Goal: Task Accomplishment & Management: Complete application form

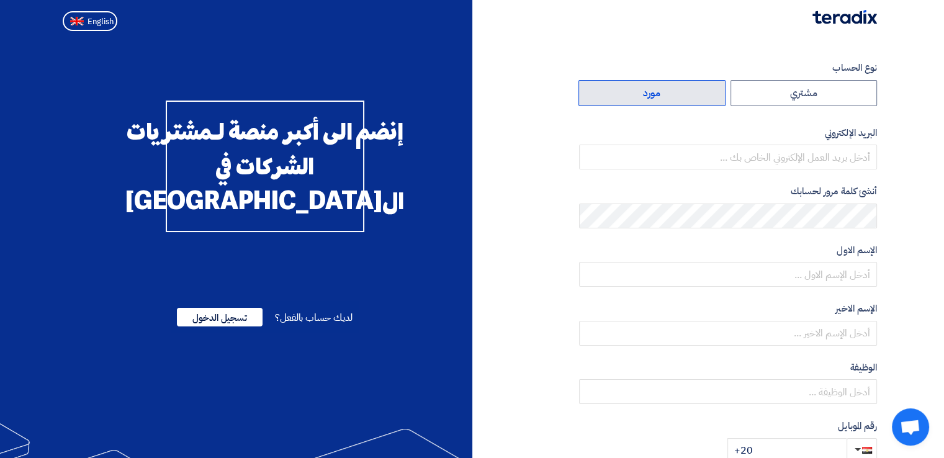
click at [663, 96] on label "مورد" at bounding box center [651, 93] width 147 height 26
click at [663, 96] on input "مورد" at bounding box center [652, 93] width 146 height 25
radio input "true"
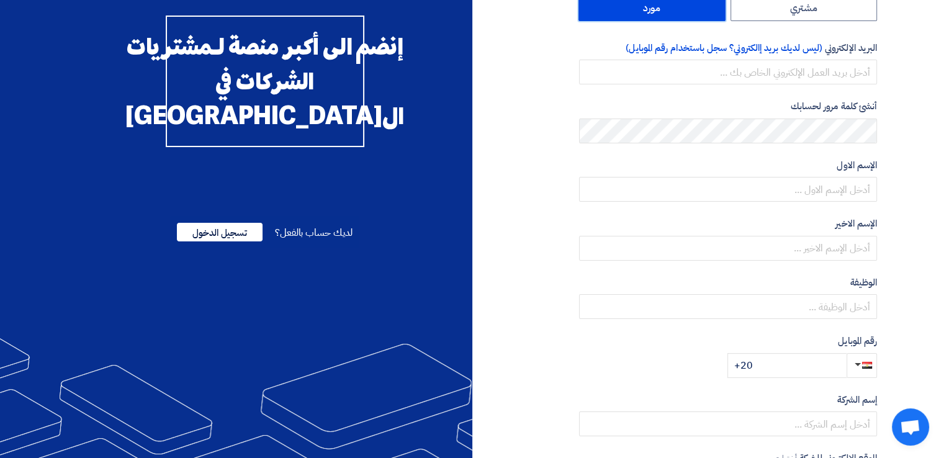
scroll to position [102, 0]
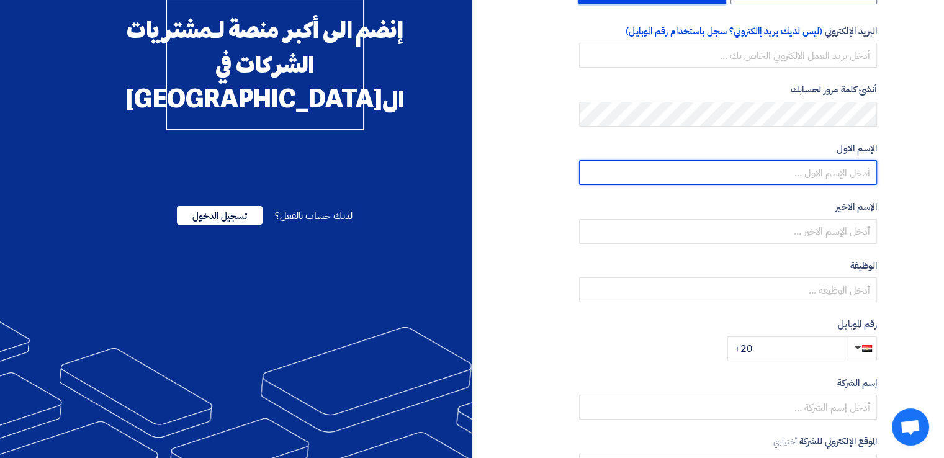
click at [774, 176] on input "text" at bounding box center [728, 172] width 298 height 25
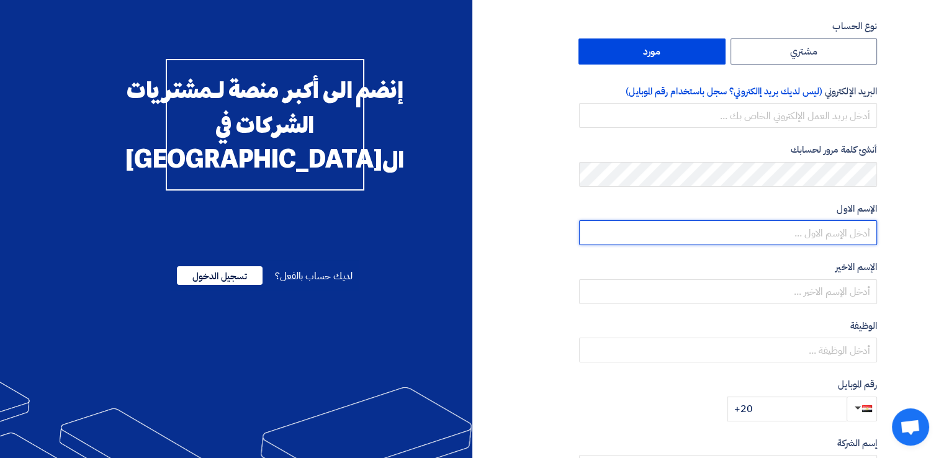
scroll to position [0, 0]
